Goal: Find specific page/section: Find specific page/section

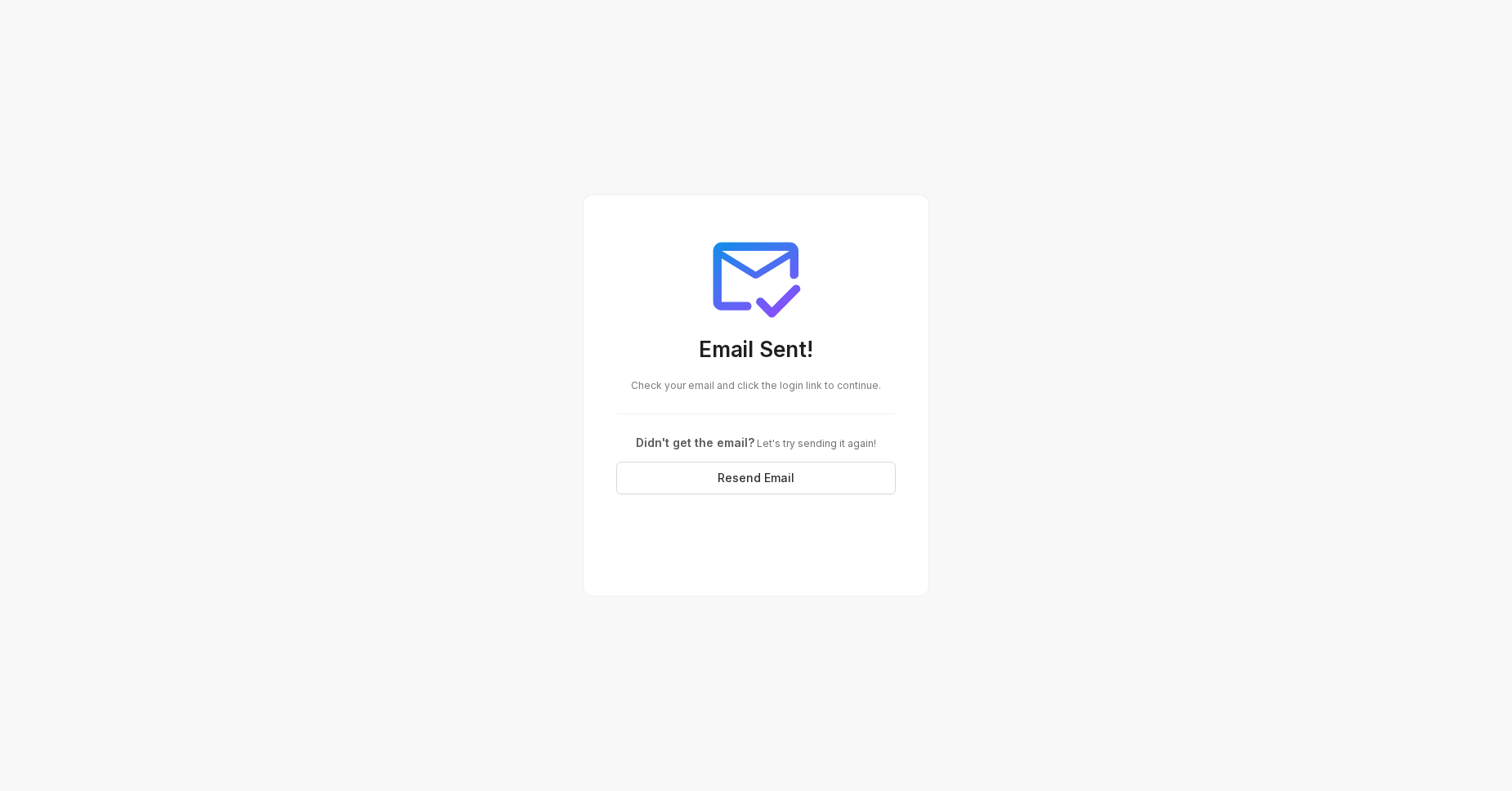
click at [519, 227] on div "Email Sent! Check your email and click the login link to continue. Didn't get t…" at bounding box center [756, 396] width 1512 height 791
click at [485, 349] on div "Email Sent! Check your email and click the login link to continue. Didn't get t…" at bounding box center [756, 396] width 1512 height 791
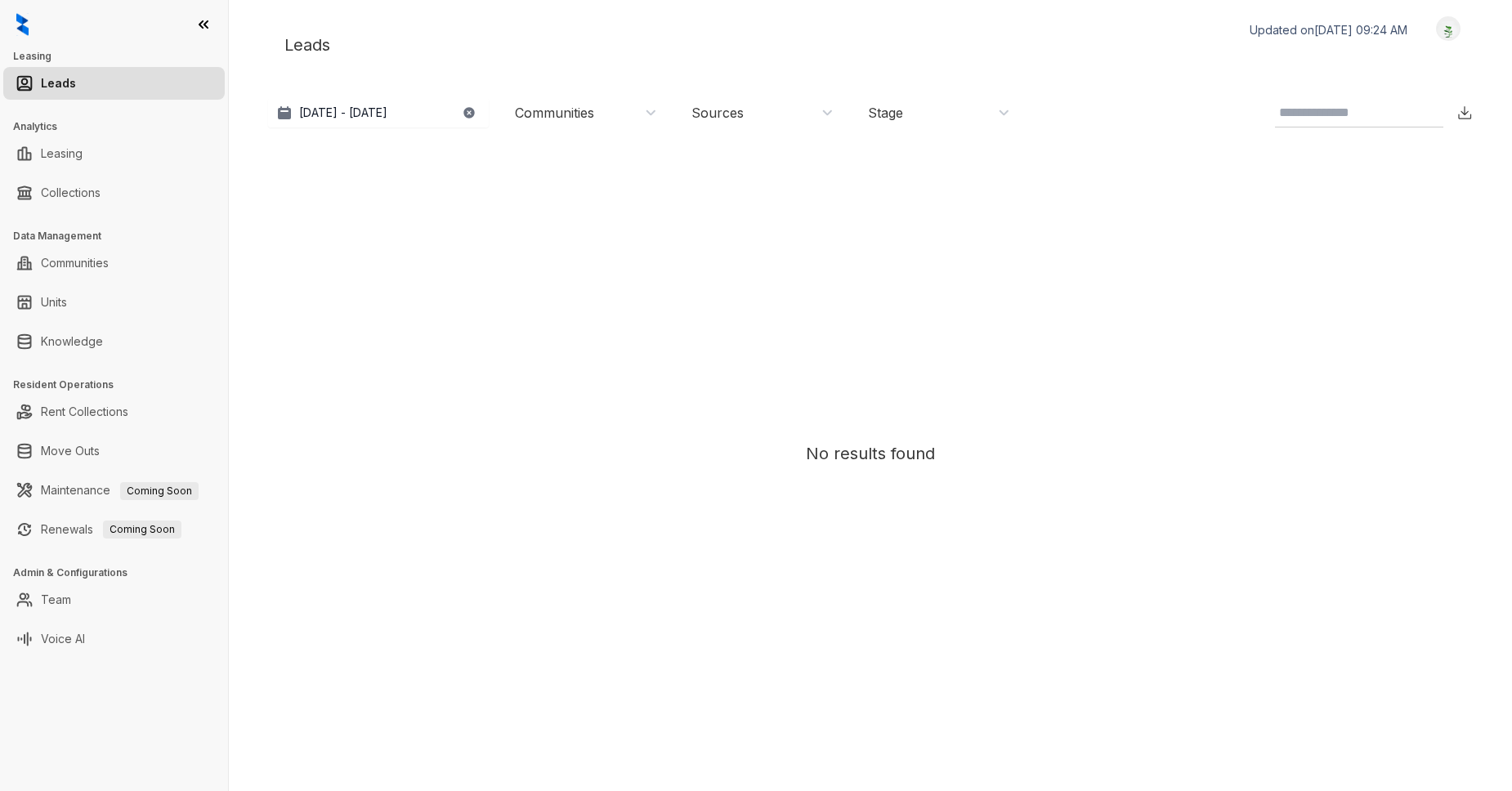
click at [510, 403] on div "No results found" at bounding box center [870, 453] width 1188 height 619
click at [45, 352] on link "Knowledge" at bounding box center [72, 342] width 62 height 32
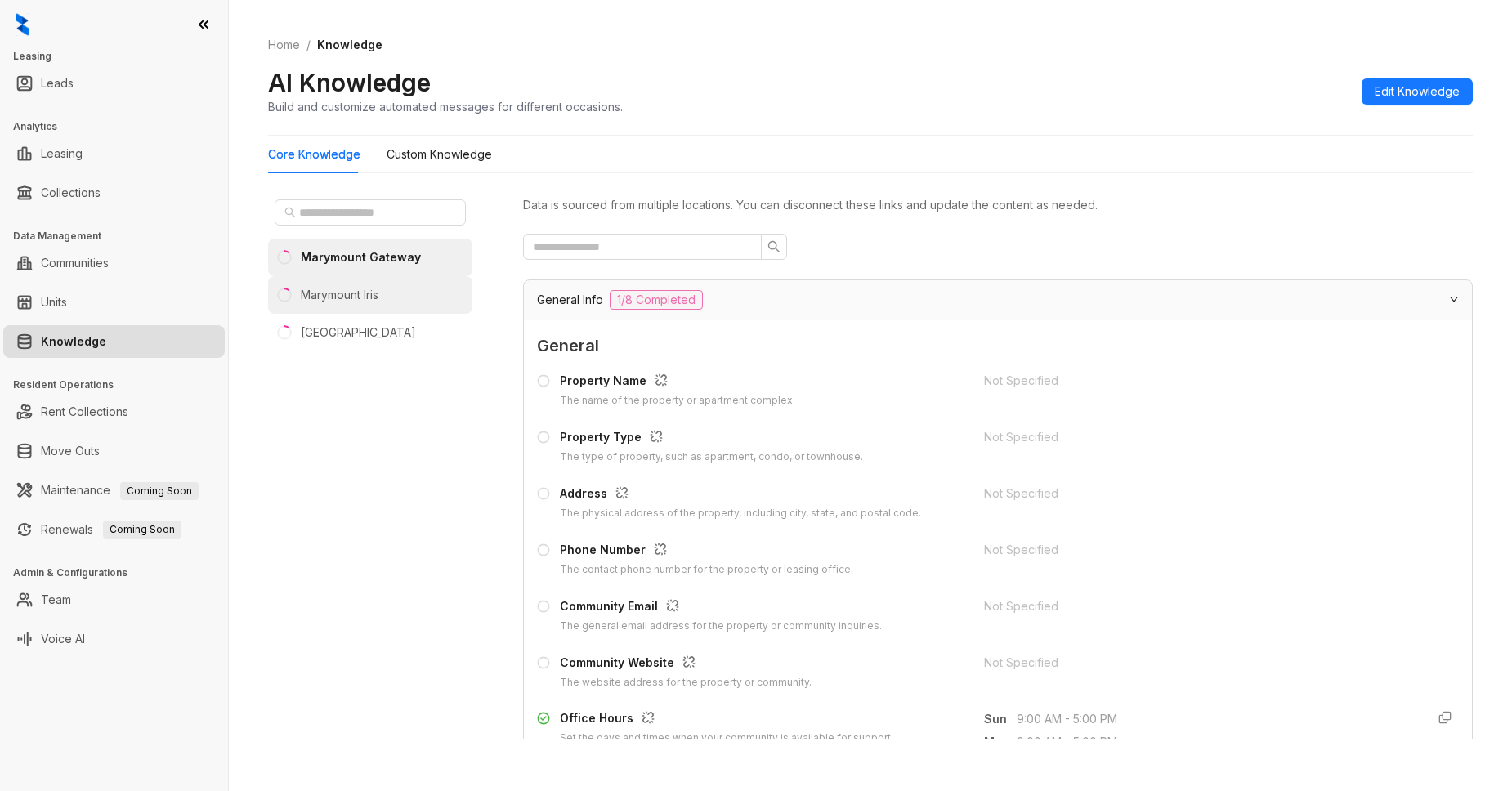
click at [355, 293] on div "Marymount Iris" at bounding box center [339, 295] width 78 height 18
click at [431, 151] on Knowledge "Custom Knowledge" at bounding box center [439, 154] width 105 height 18
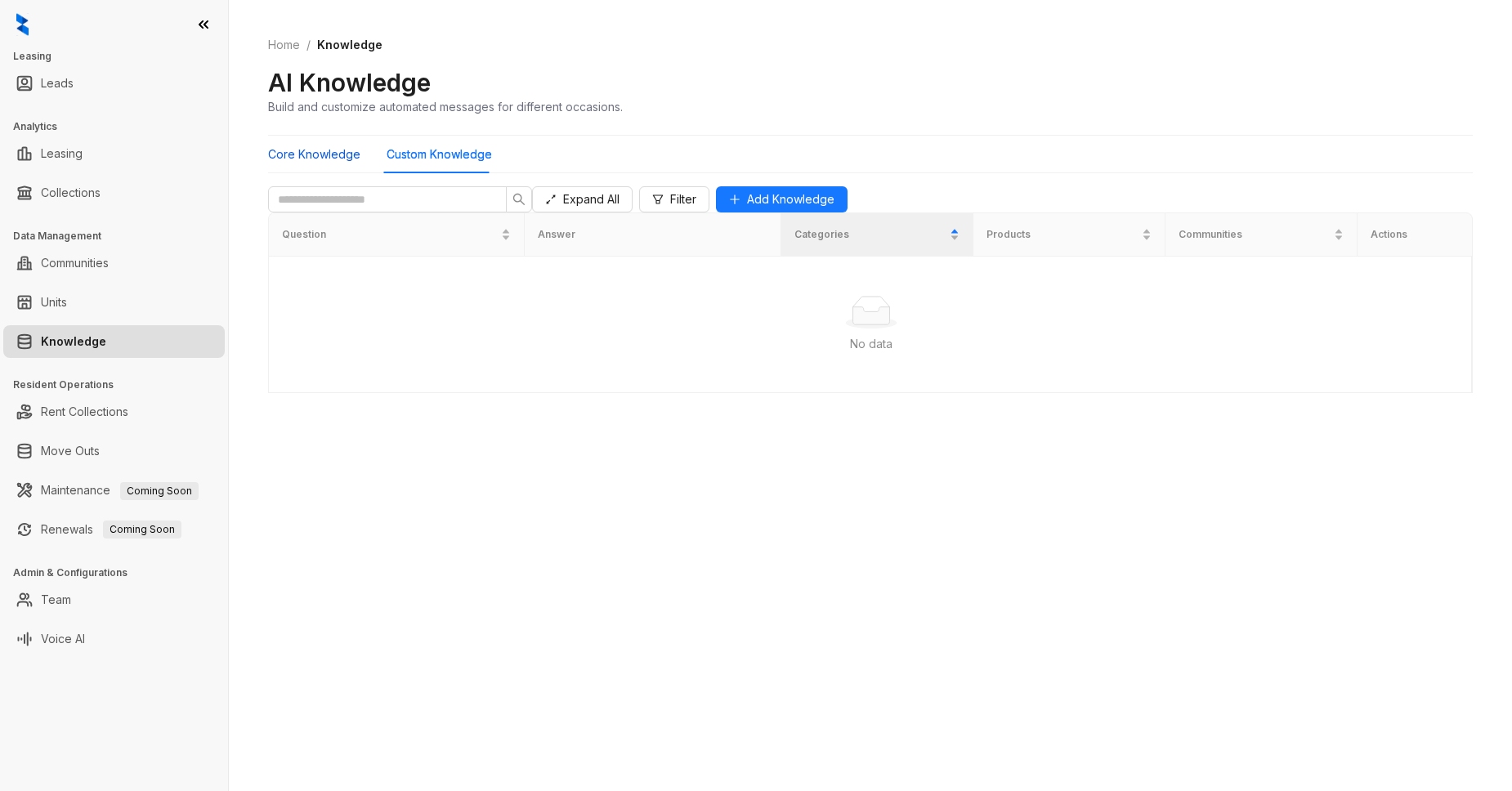
click at [308, 159] on Knowledge "Core Knowledge" at bounding box center [314, 154] width 92 height 18
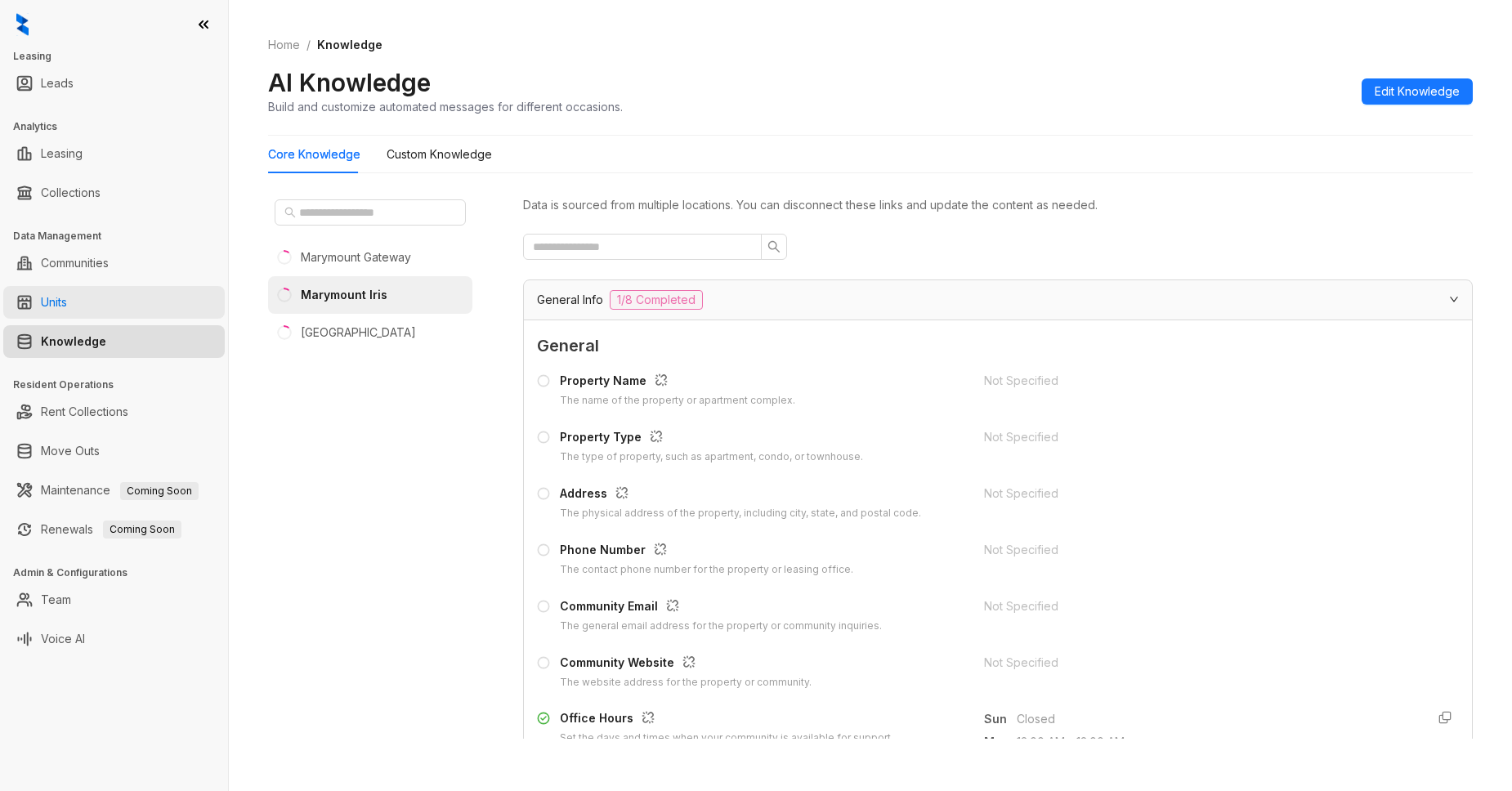
click at [62, 307] on link "Units" at bounding box center [54, 302] width 26 height 32
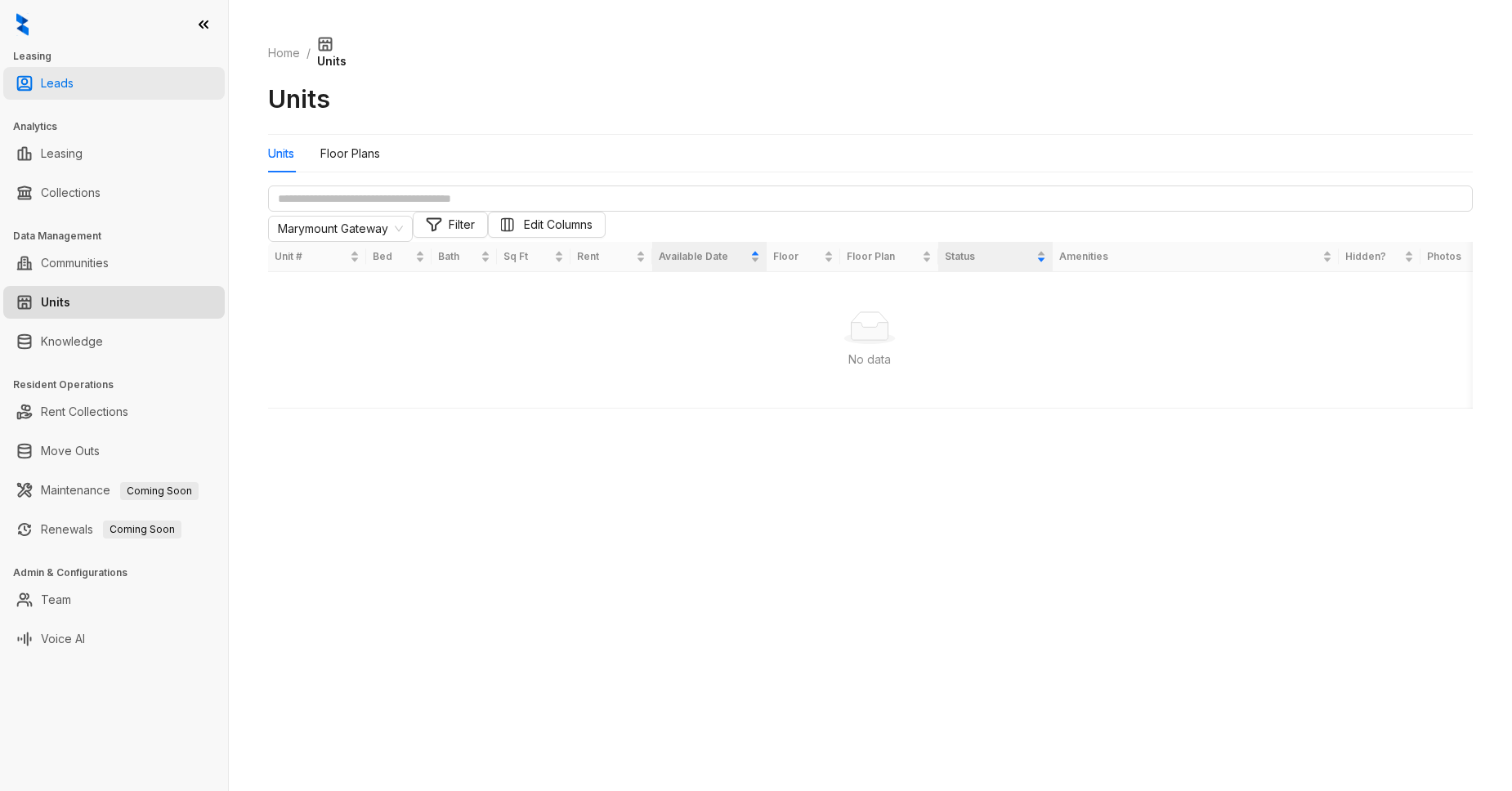
click at [44, 85] on link "Leads" at bounding box center [57, 83] width 32 height 32
